Goal: Task Accomplishment & Management: Use online tool/utility

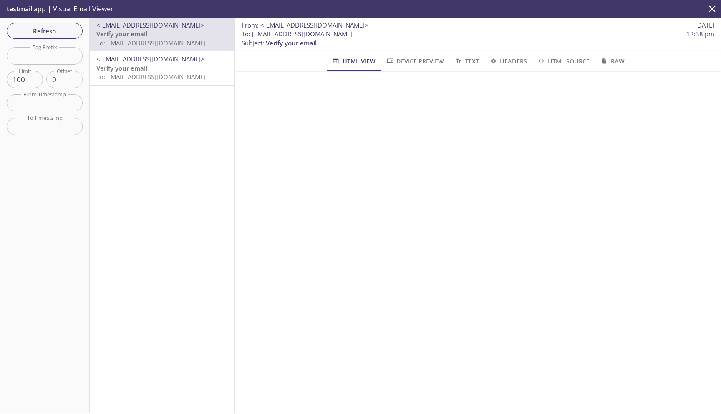
scroll to position [215, 0]
click at [163, 144] on div "<[EMAIL_ADDRESS][DOMAIN_NAME]> Verify your email To: [EMAIL_ADDRESS][DOMAIN_NAM…" at bounding box center [162, 216] width 145 height 396
click at [26, 10] on span "testmail" at bounding box center [19, 8] width 25 height 9
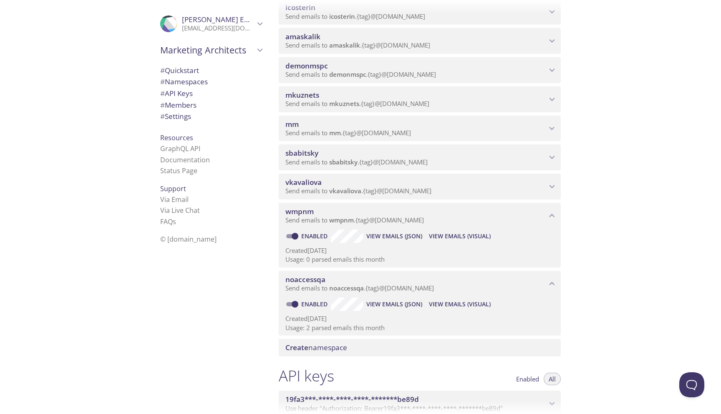
scroll to position [215, 0]
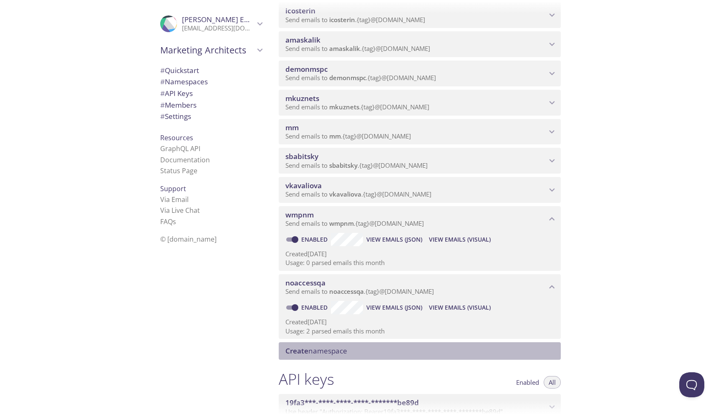
click at [346, 349] on span "Create namespace" at bounding box center [317, 351] width 62 height 10
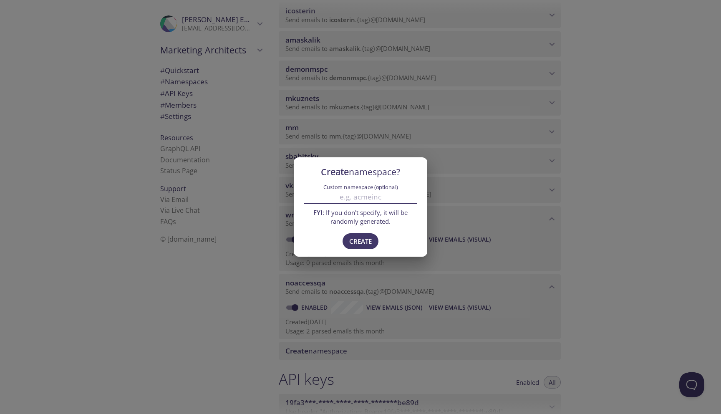
click at [368, 198] on input "Custom namespace (optional)" at bounding box center [361, 197] width 114 height 14
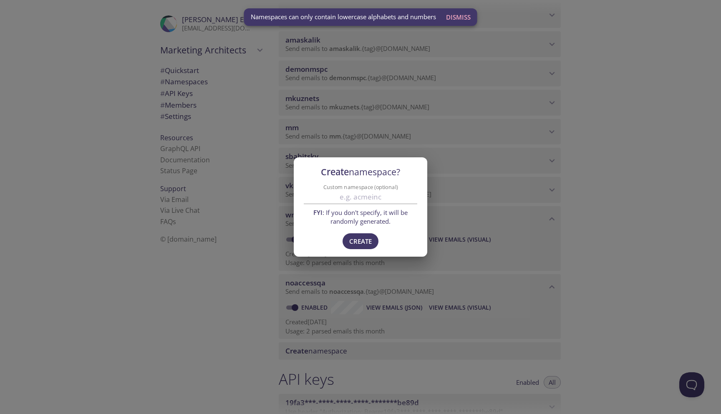
click at [520, 179] on div "Create namespace? Custom namespace (optional) FYI : If you don't specify, it wi…" at bounding box center [360, 207] width 721 height 414
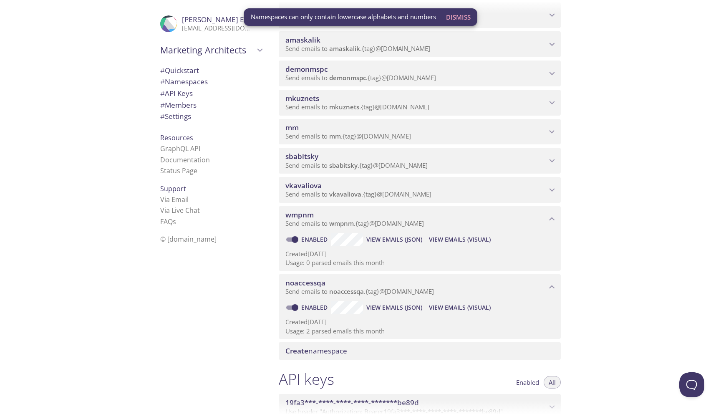
click at [609, 212] on div "Quickstart Send a test email to [EMAIL_ADDRESS][DOMAIN_NAME] and then click her…" at bounding box center [496, 207] width 449 height 414
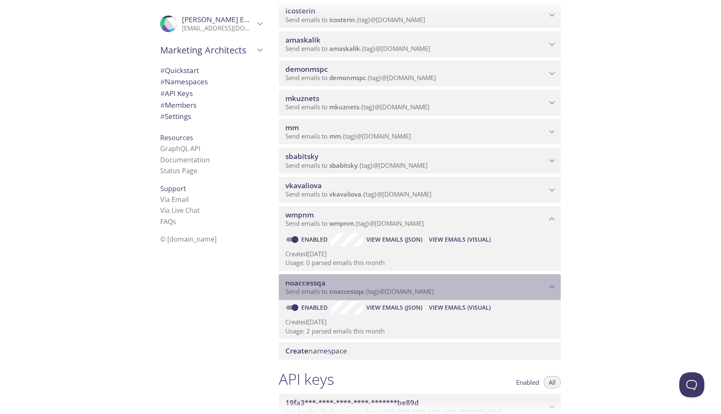
click at [333, 285] on span "noaccessqa" at bounding box center [416, 282] width 261 height 9
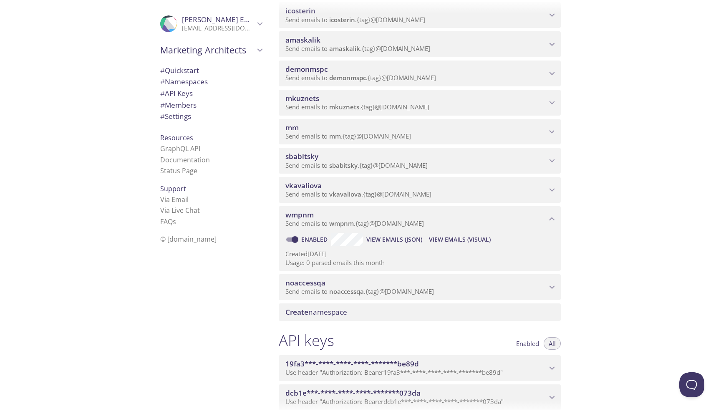
click at [333, 285] on span "noaccessqa" at bounding box center [416, 282] width 261 height 9
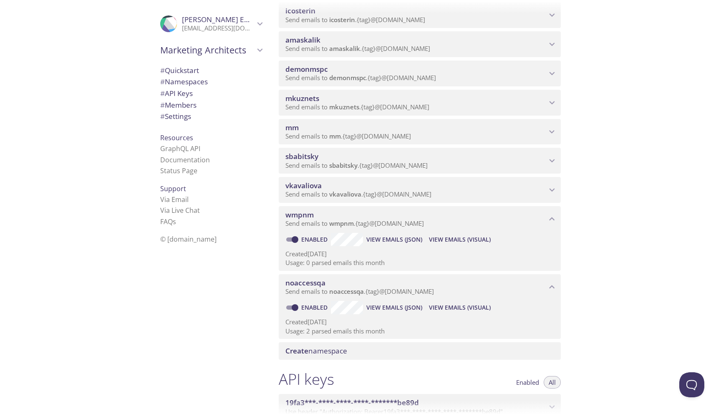
click at [456, 306] on span "View Emails (Visual)" at bounding box center [460, 308] width 62 height 10
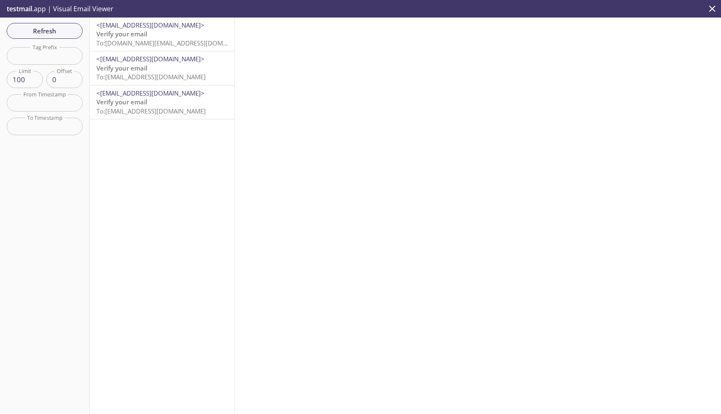
click at [137, 30] on span "Verify your email" at bounding box center [121, 34] width 51 height 8
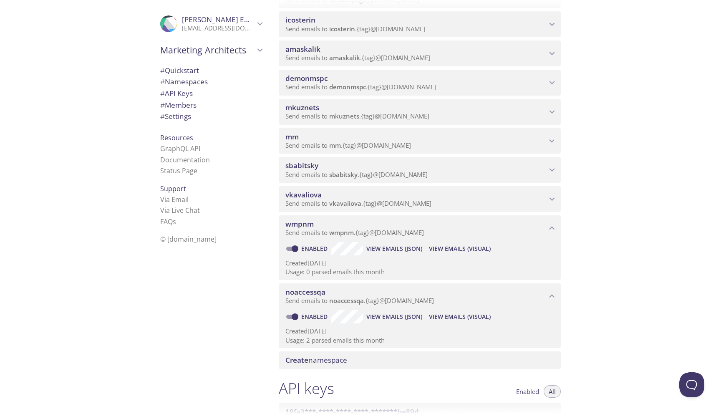
scroll to position [216, 0]
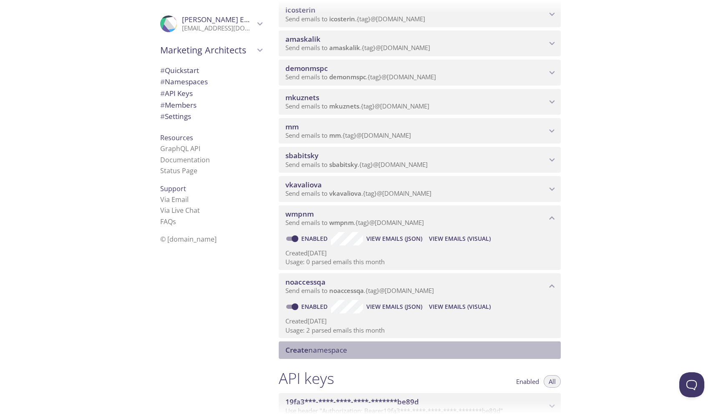
click at [331, 351] on span "Create namespace" at bounding box center [317, 350] width 62 height 10
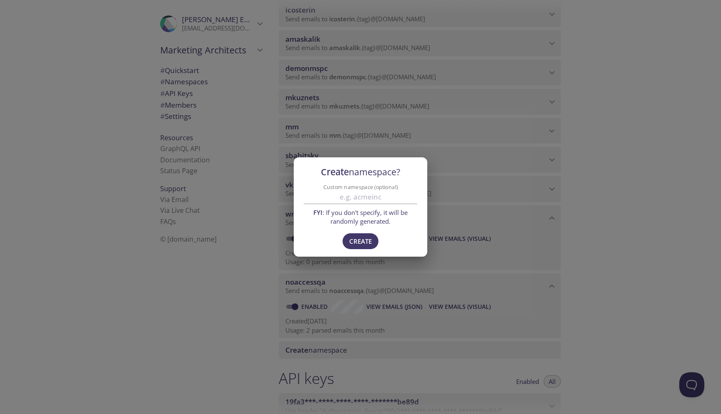
click at [373, 199] on input "Custom namespace (optional)" at bounding box center [361, 197] width 114 height 14
type input "noaccessuat"
click at [362, 241] on span "Create" at bounding box center [360, 241] width 23 height 11
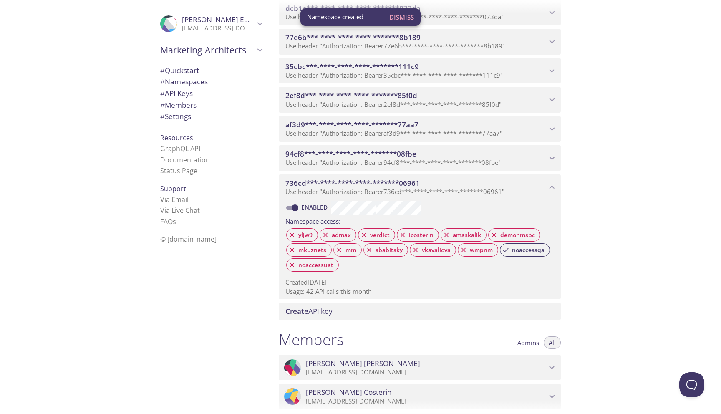
scroll to position [662, 0]
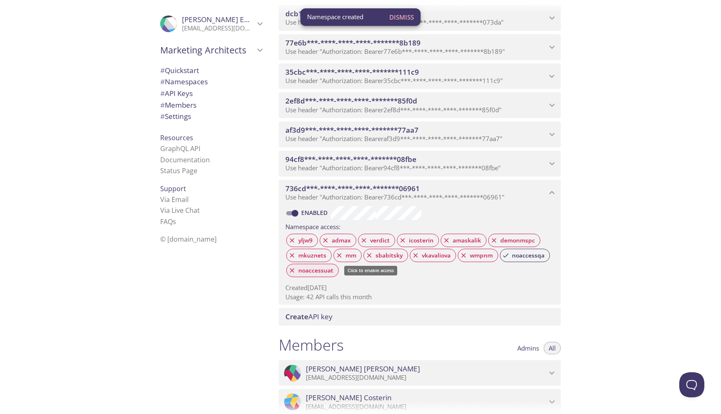
click at [323, 271] on span "noaccessuat" at bounding box center [315, 271] width 45 height 8
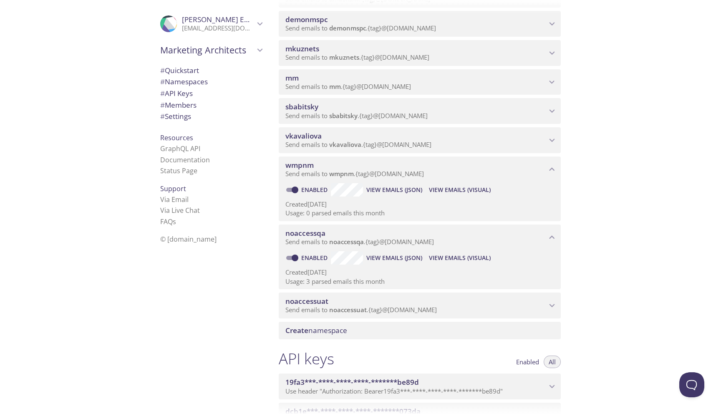
scroll to position [263, 0]
click at [398, 309] on span "Send emails to noaccessuat . {tag} @[DOMAIN_NAME]" at bounding box center [362, 312] width 152 height 8
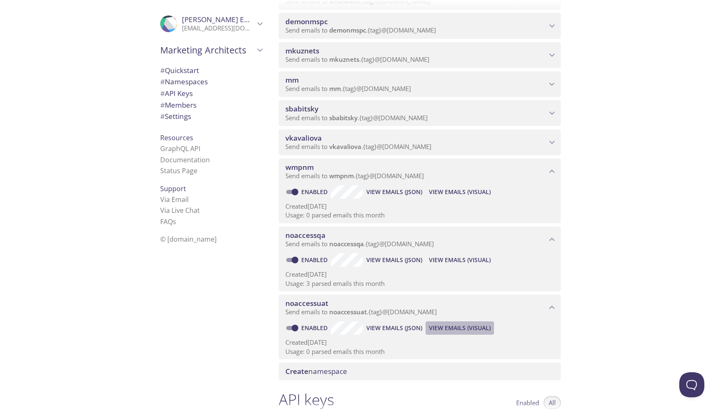
click at [454, 330] on span "View Emails (Visual)" at bounding box center [460, 328] width 62 height 10
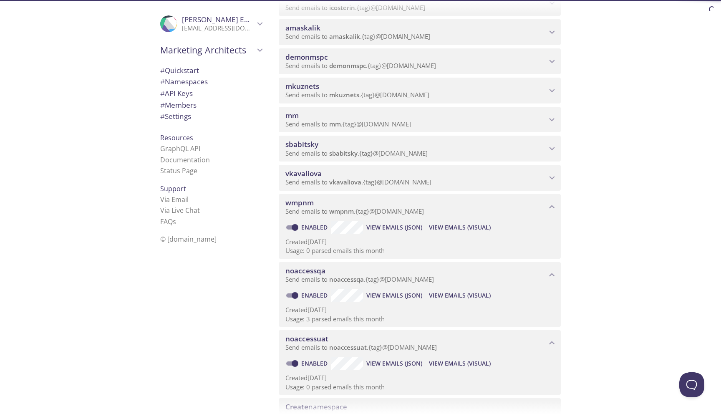
scroll to position [249, 0]
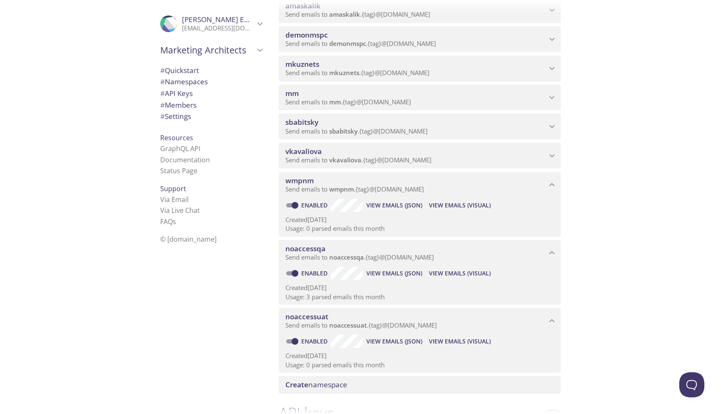
click at [457, 341] on span "View Emails (Visual)" at bounding box center [460, 341] width 62 height 10
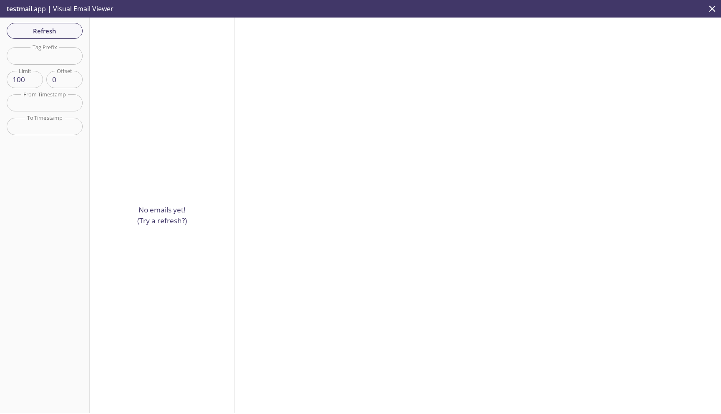
click at [352, 106] on div at bounding box center [478, 216] width 486 height 396
click at [52, 30] on span "Refresh" at bounding box center [44, 30] width 63 height 11
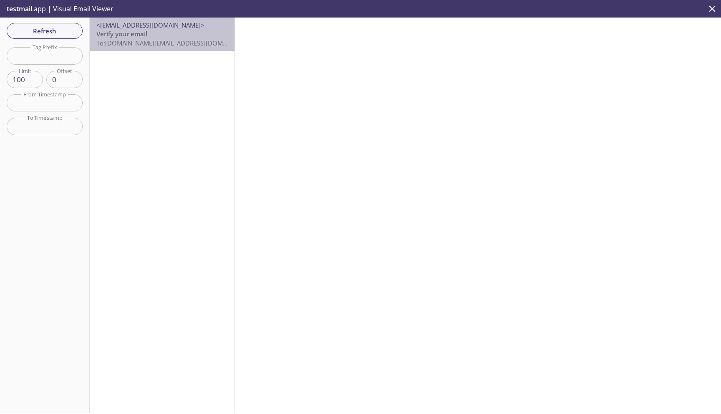
click at [149, 40] on span "To: [DOMAIN_NAME][EMAIL_ADDRESS][DOMAIN_NAME]" at bounding box center [175, 43] width 159 height 8
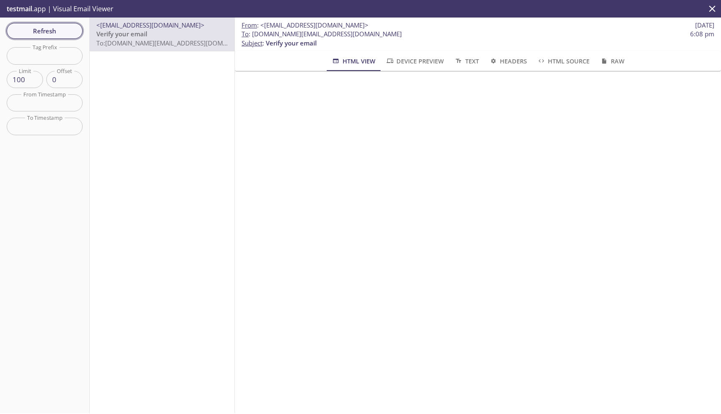
click at [50, 30] on span "Refresh" at bounding box center [44, 30] width 63 height 11
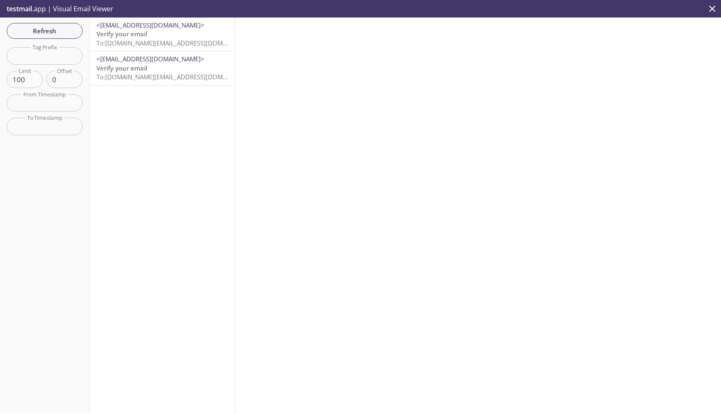
click at [142, 35] on span "Verify your email" at bounding box center [121, 34] width 51 height 8
